Goal: Information Seeking & Learning: Learn about a topic

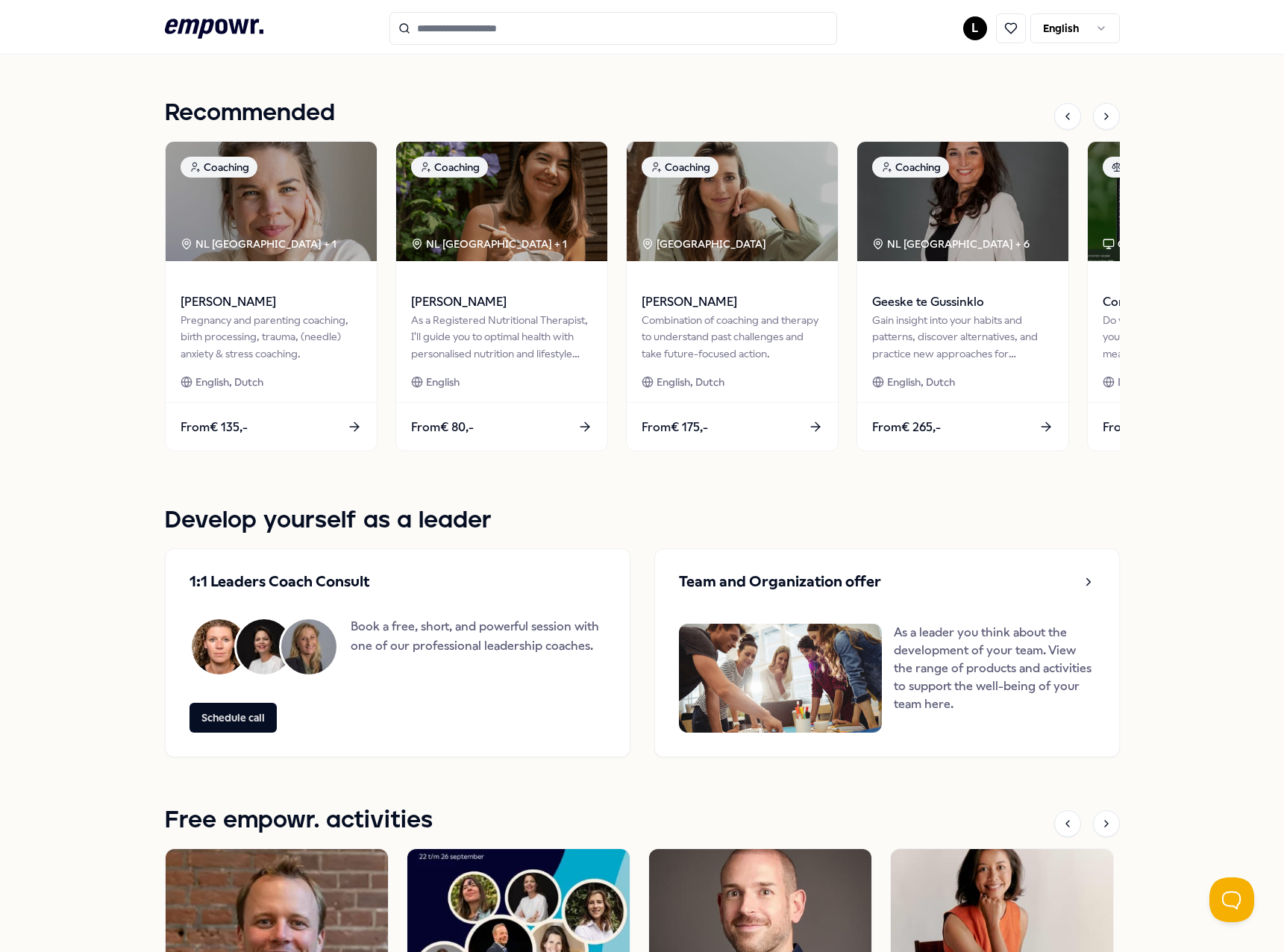
scroll to position [421, 0]
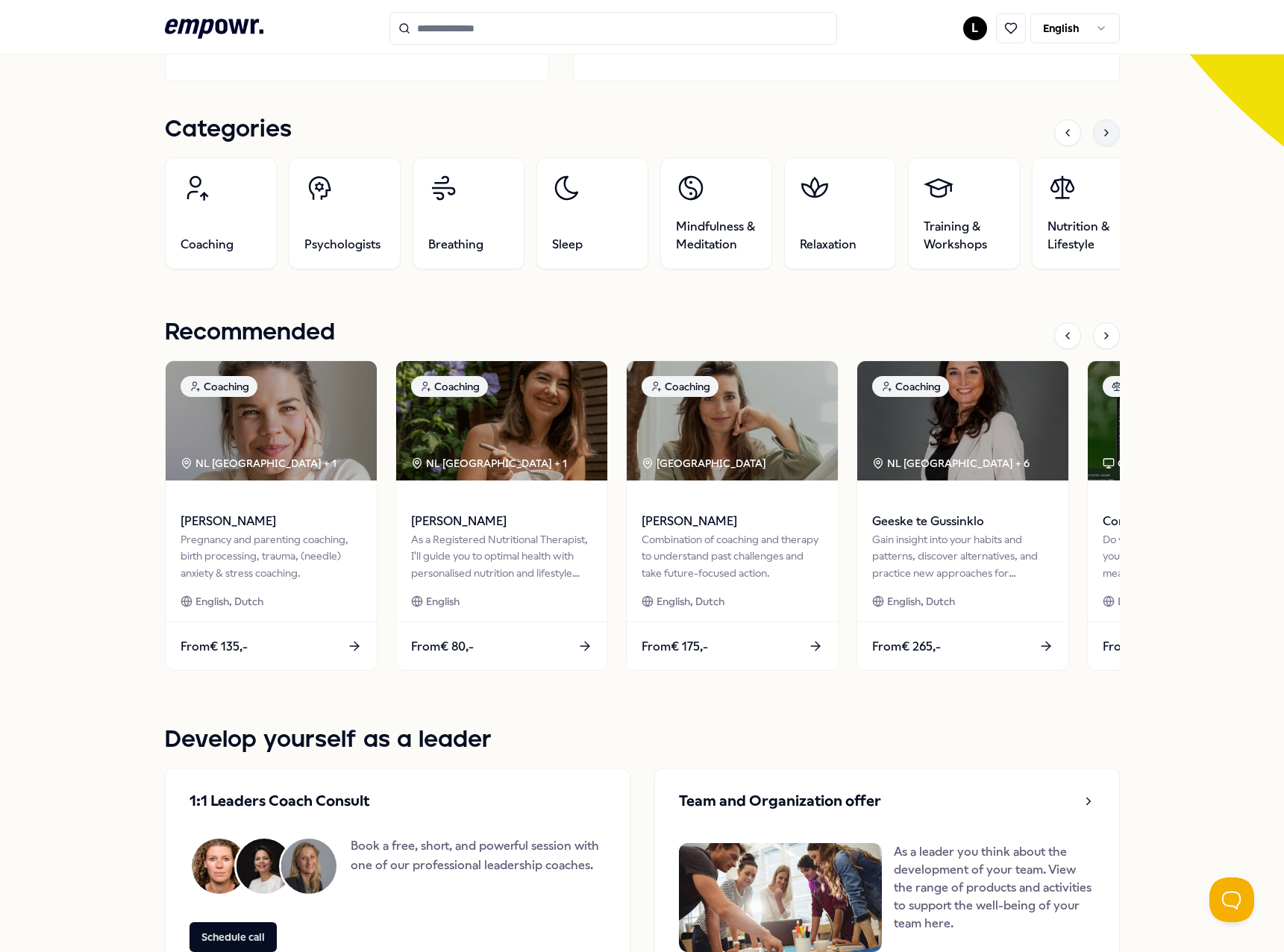
click at [1100, 134] on icon at bounding box center [1105, 132] width 12 height 12
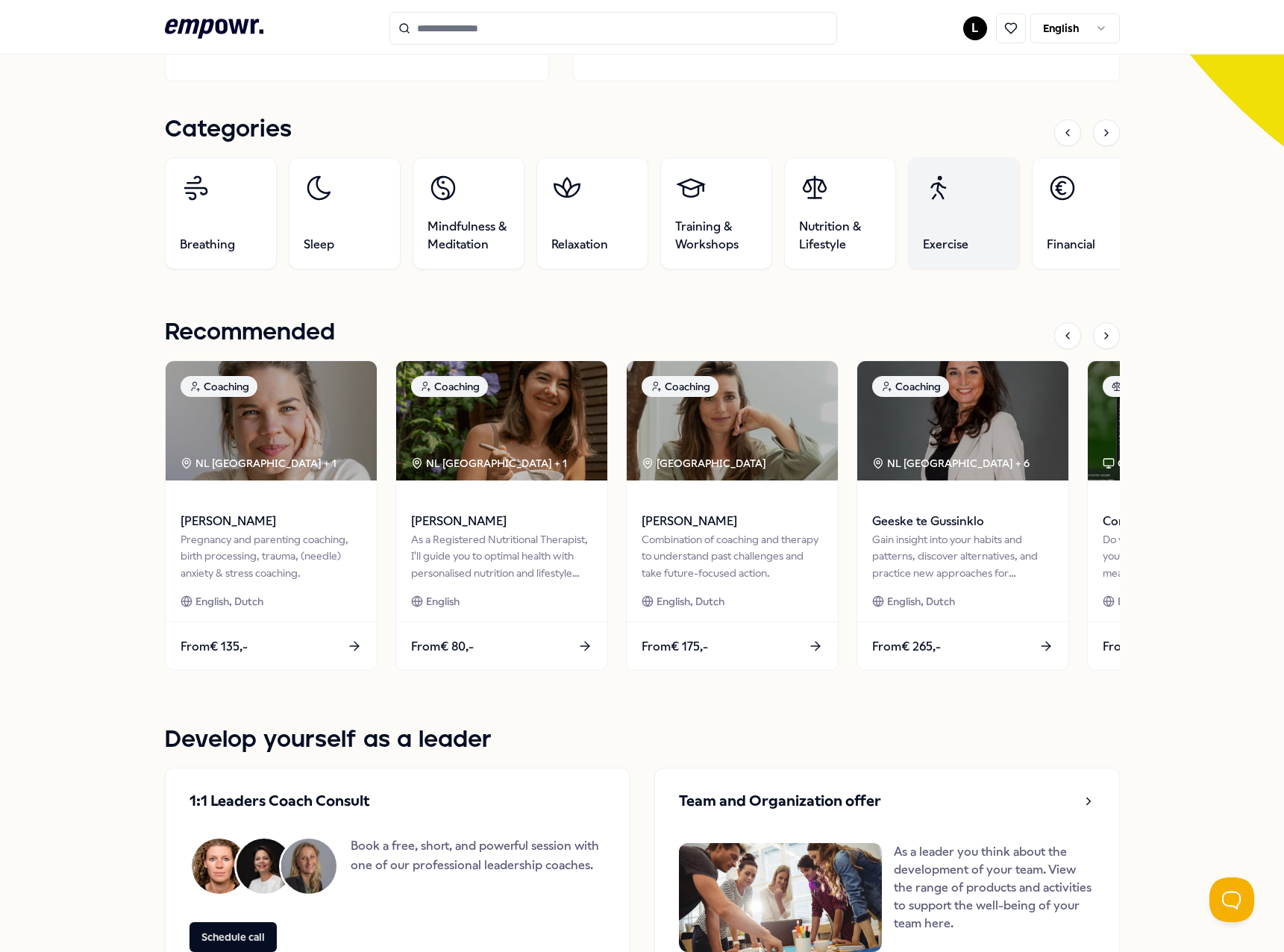
click at [940, 222] on link "Exercise" at bounding box center [962, 213] width 112 height 112
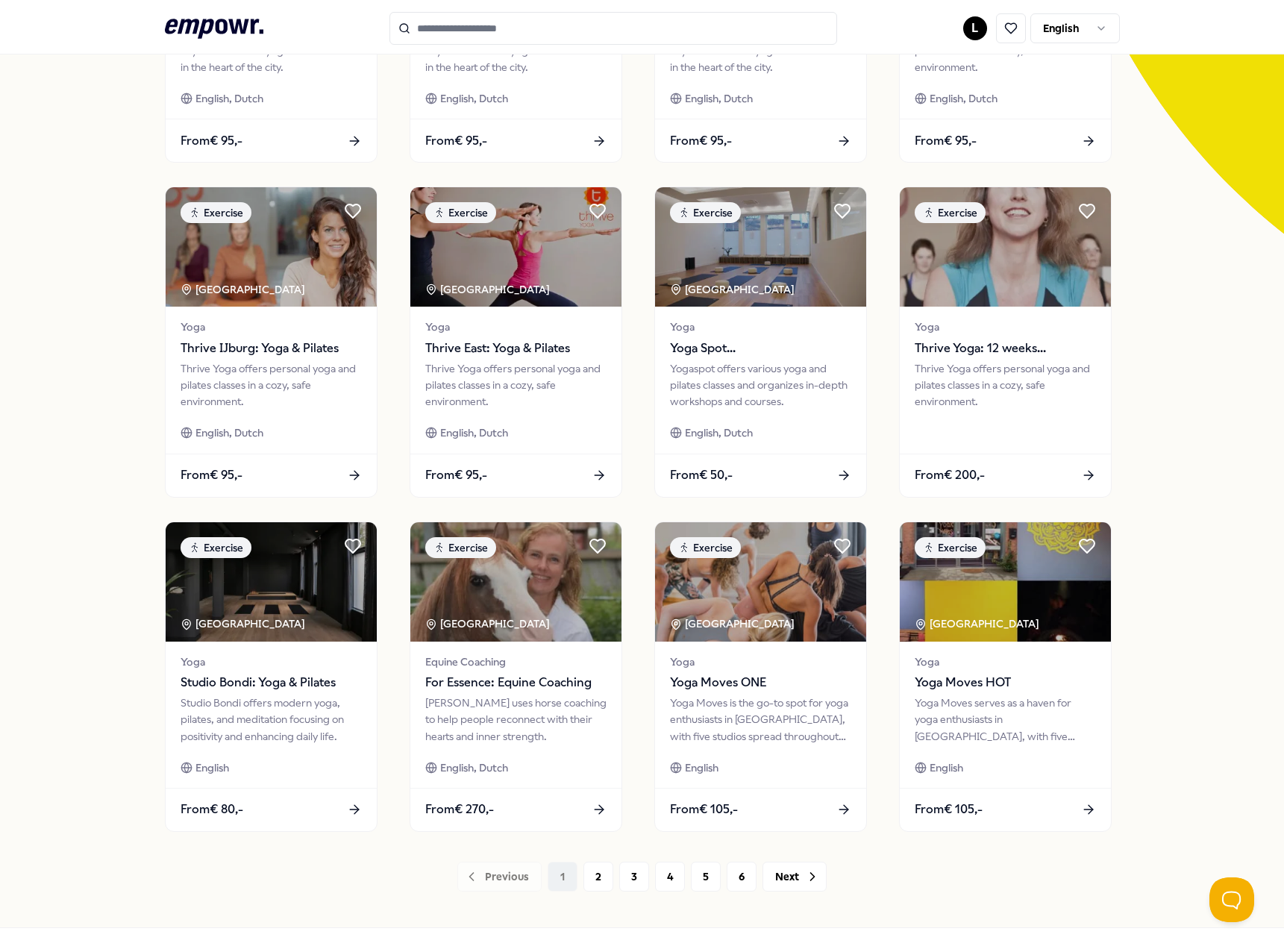
scroll to position [383, 0]
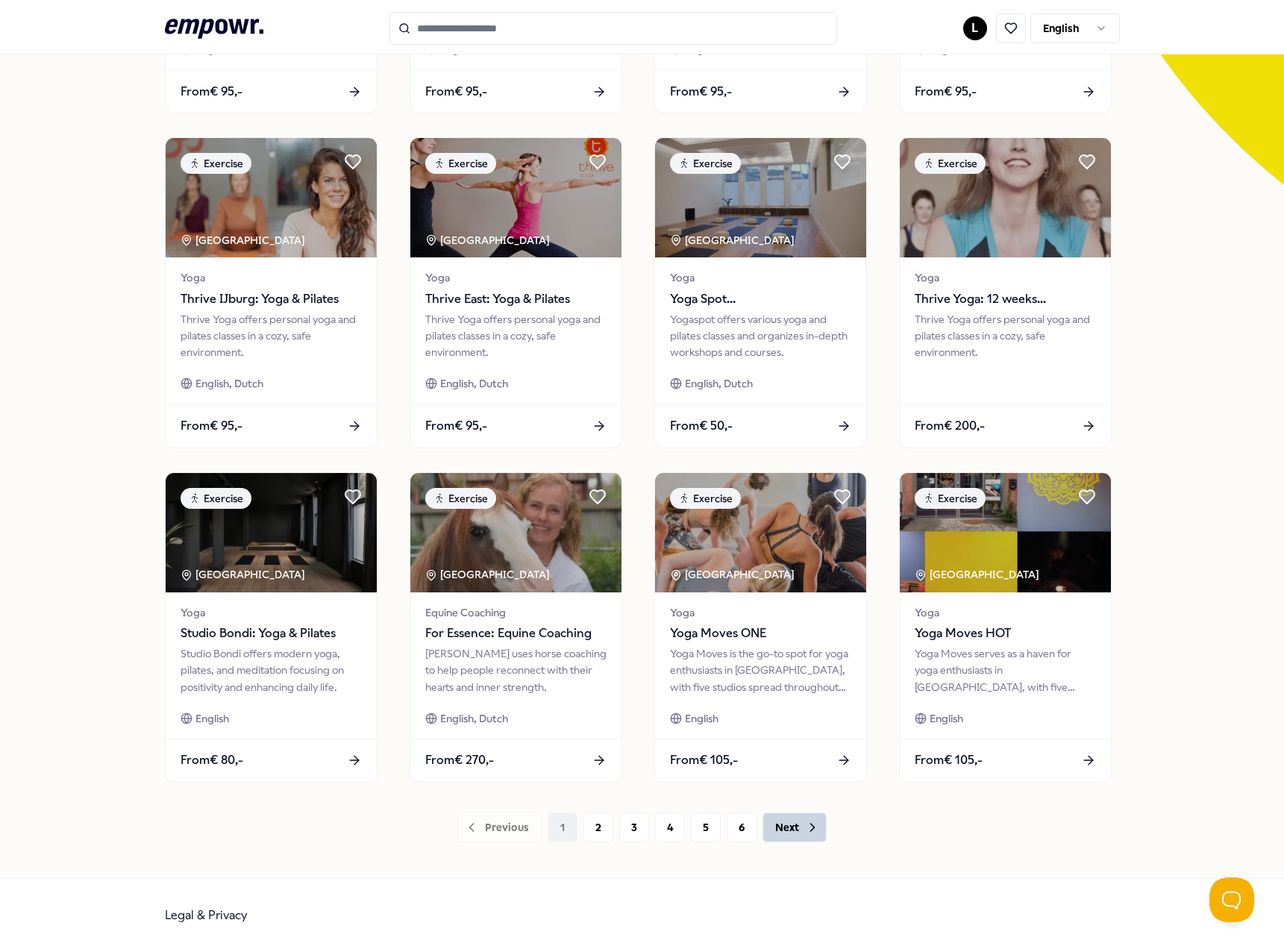
click at [787, 832] on button "Next" at bounding box center [795, 826] width 64 height 30
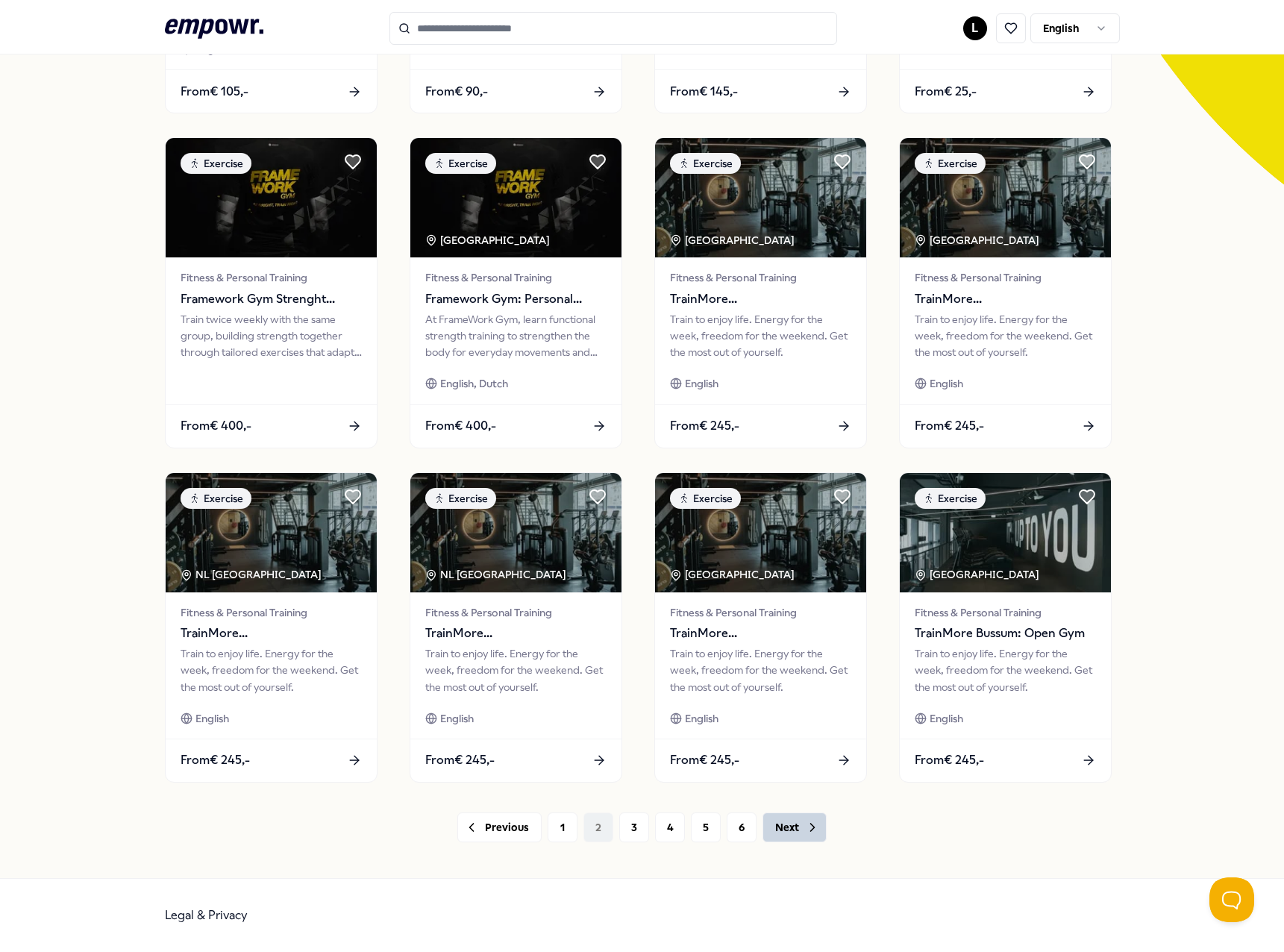
click at [776, 828] on button "Next" at bounding box center [795, 826] width 64 height 30
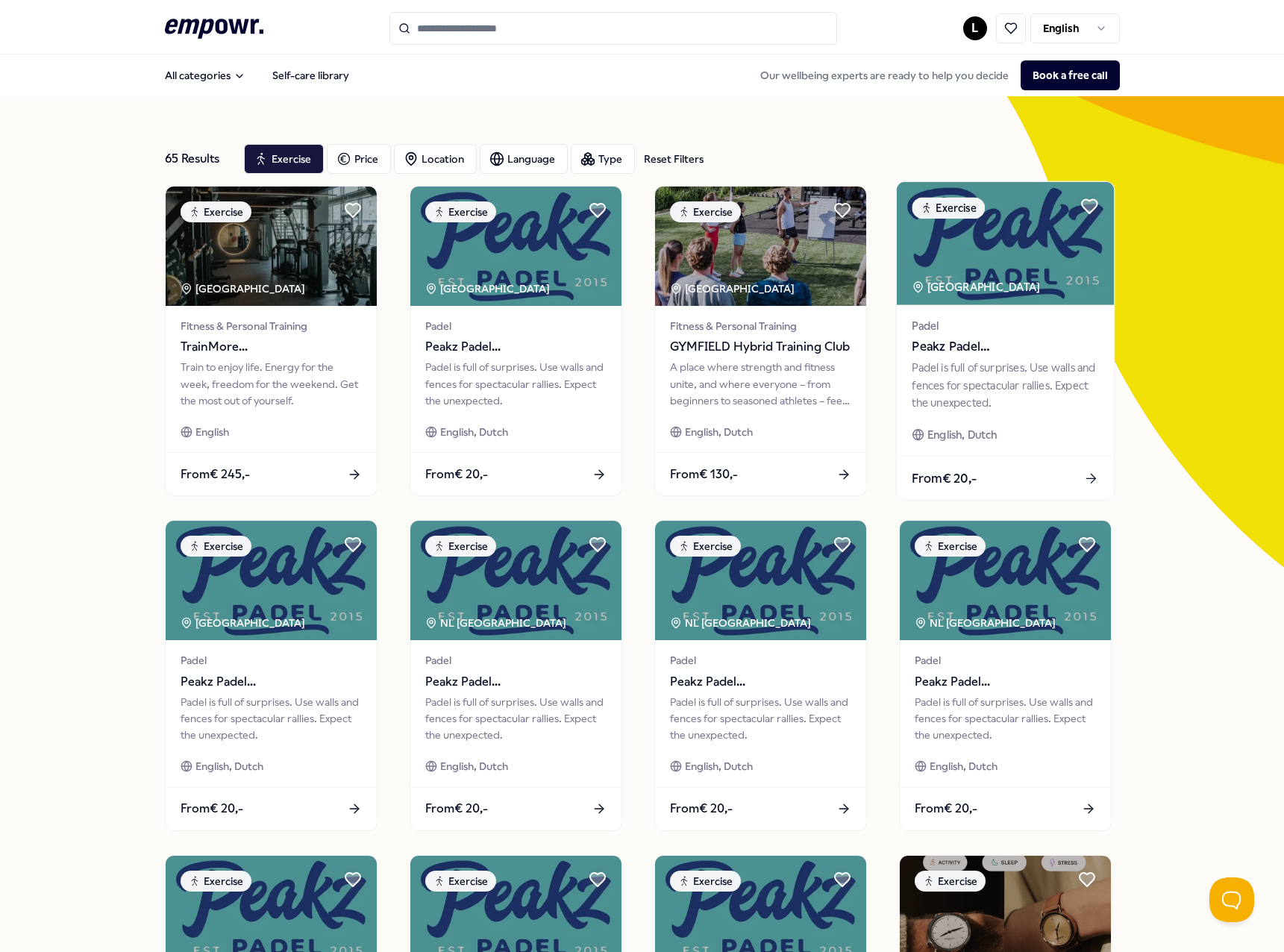
click at [1075, 467] on div "From € 20,-" at bounding box center [1004, 477] width 217 height 44
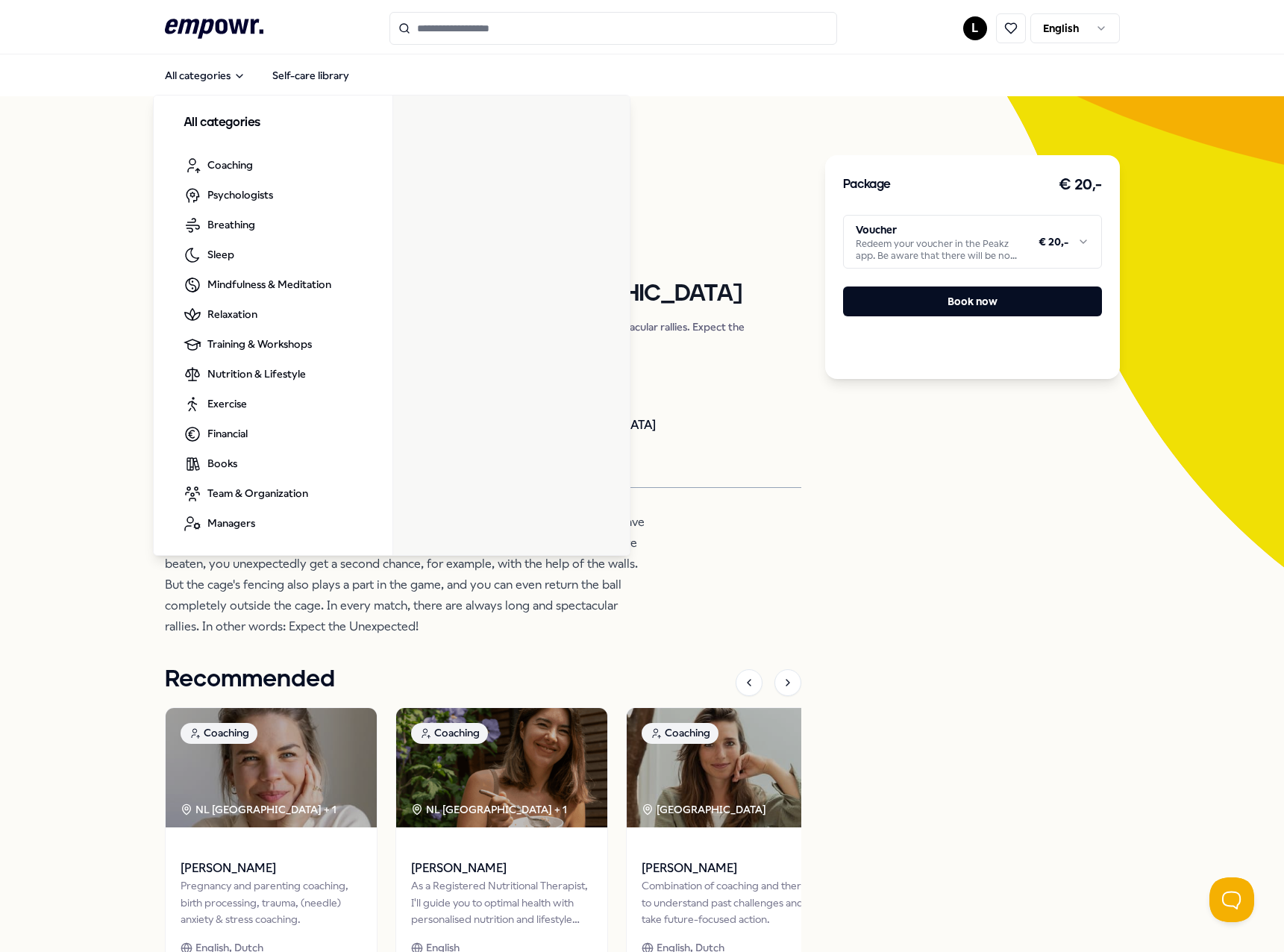
click at [188, 23] on icon ".empowr-logo_svg__cls-1{fill:#03032f}" at bounding box center [214, 28] width 98 height 27
